Goal: Find specific page/section

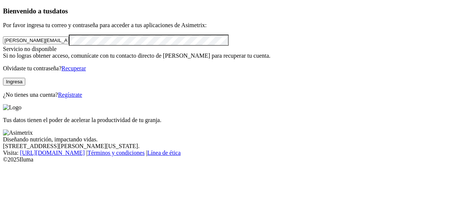
click at [25, 86] on button "Ingresa" at bounding box center [14, 82] width 22 height 8
